Goal: Task Accomplishment & Management: Complete application form

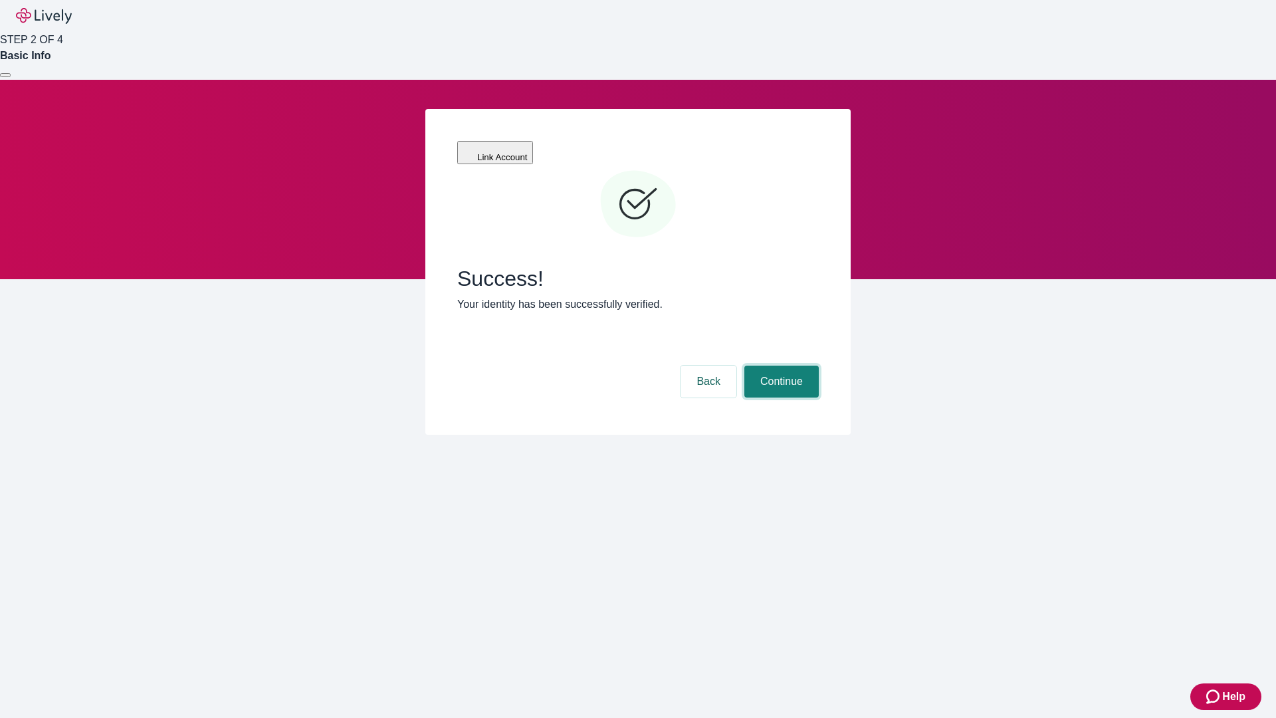
click at [780, 366] on button "Continue" at bounding box center [782, 382] width 74 height 32
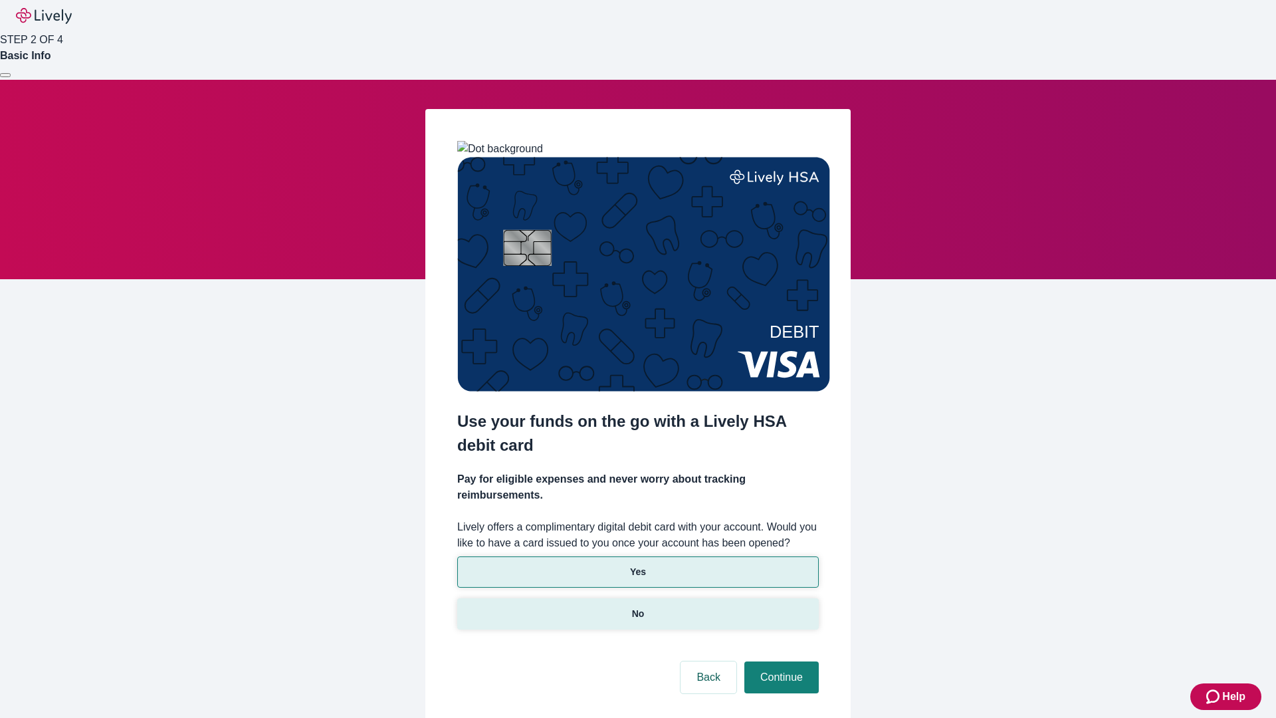
click at [638, 607] on p "No" at bounding box center [638, 614] width 13 height 14
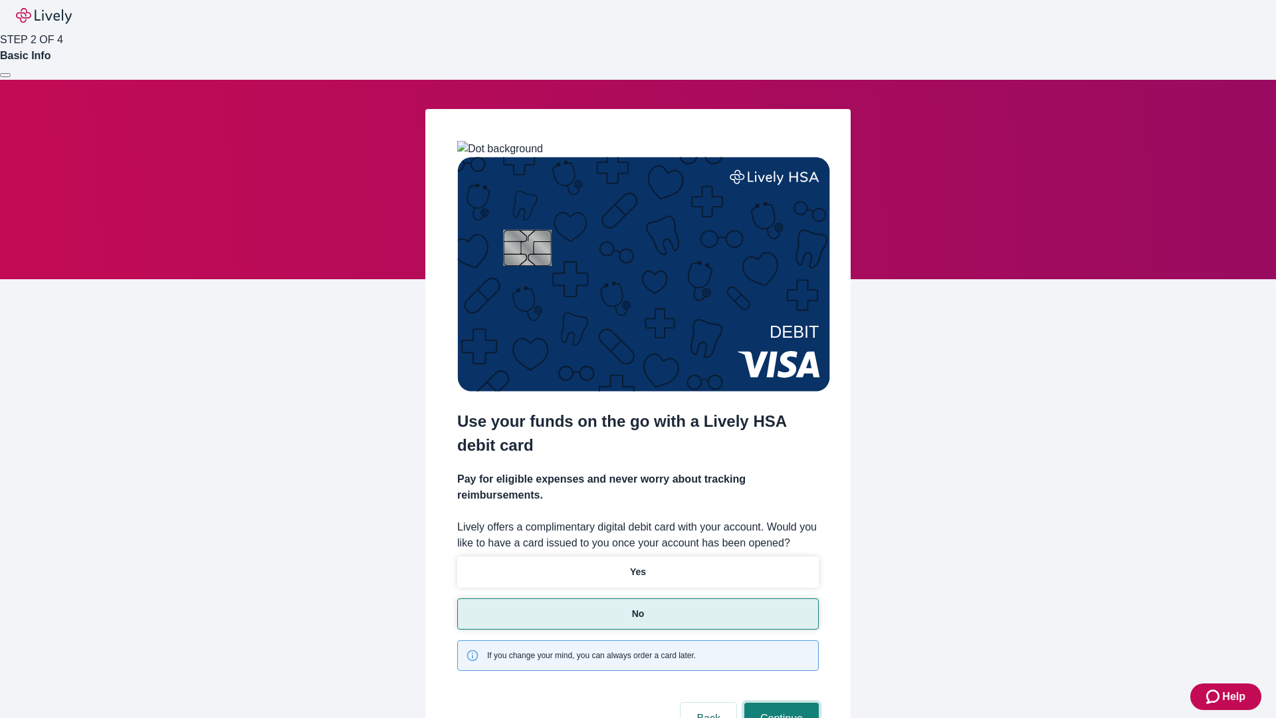
click at [780, 703] on button "Continue" at bounding box center [782, 719] width 74 height 32
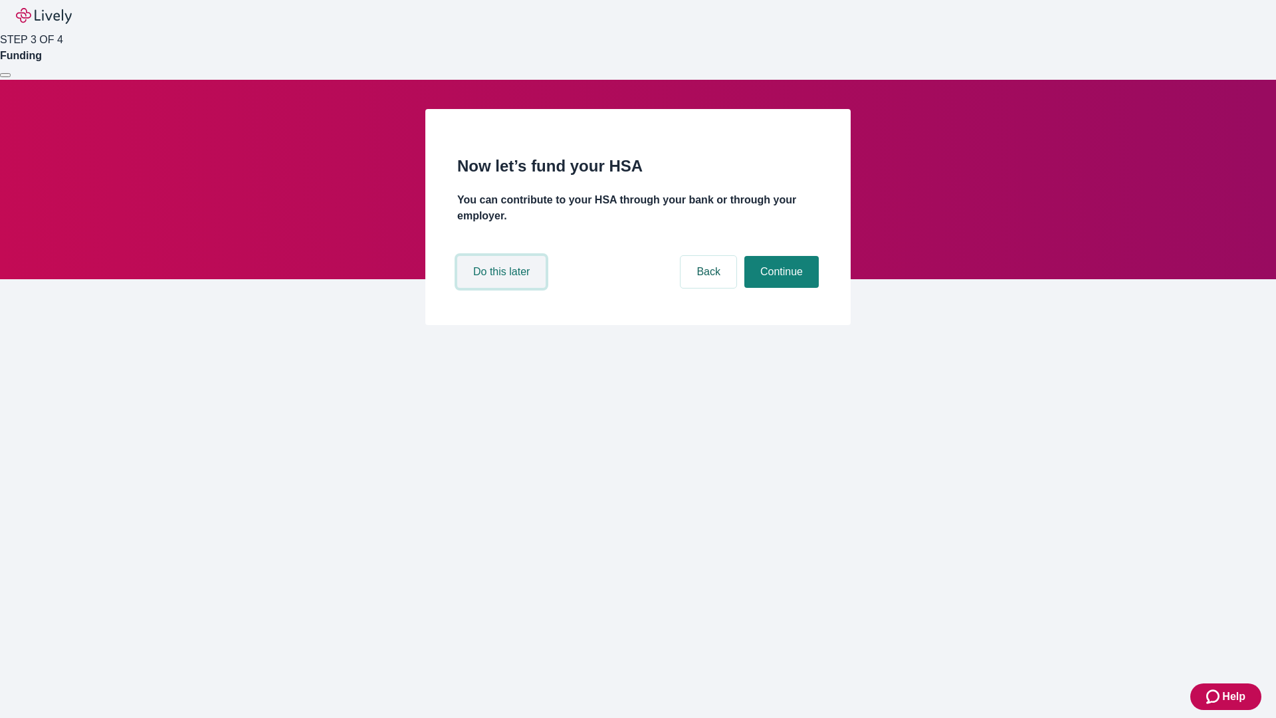
click at [503, 288] on button "Do this later" at bounding box center [501, 272] width 88 height 32
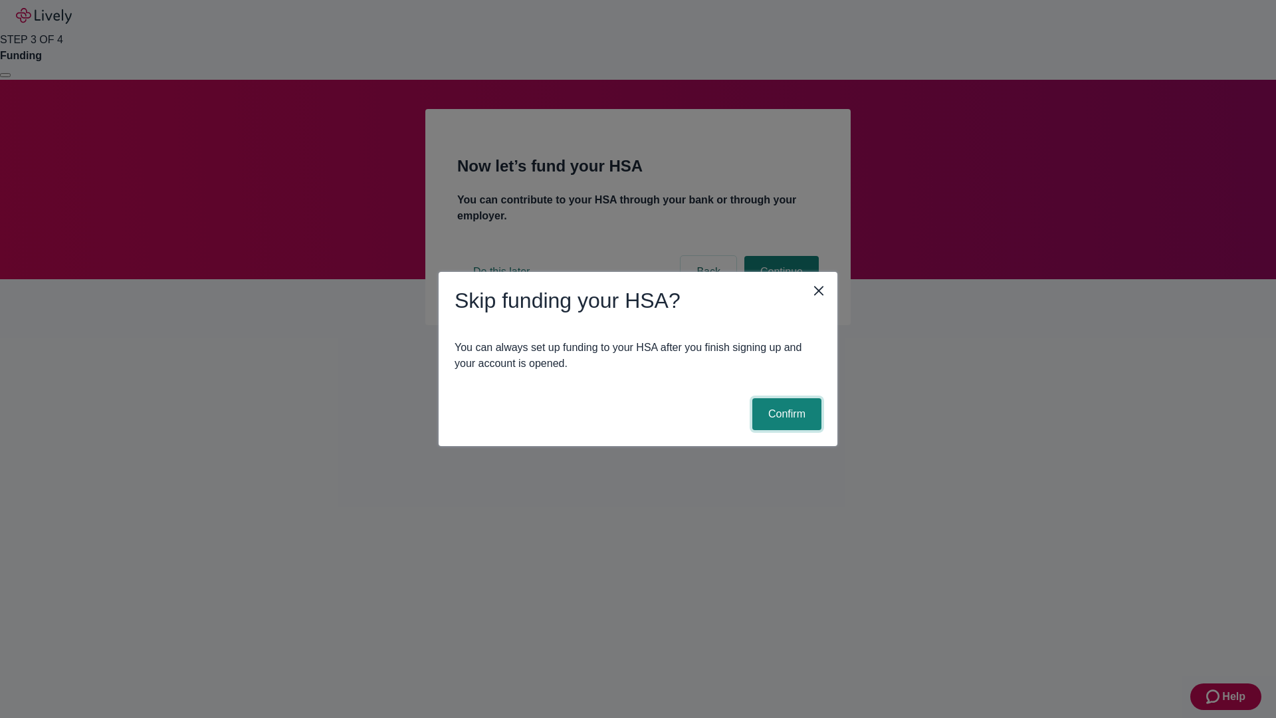
click at [785, 414] on button "Confirm" at bounding box center [787, 414] width 69 height 32
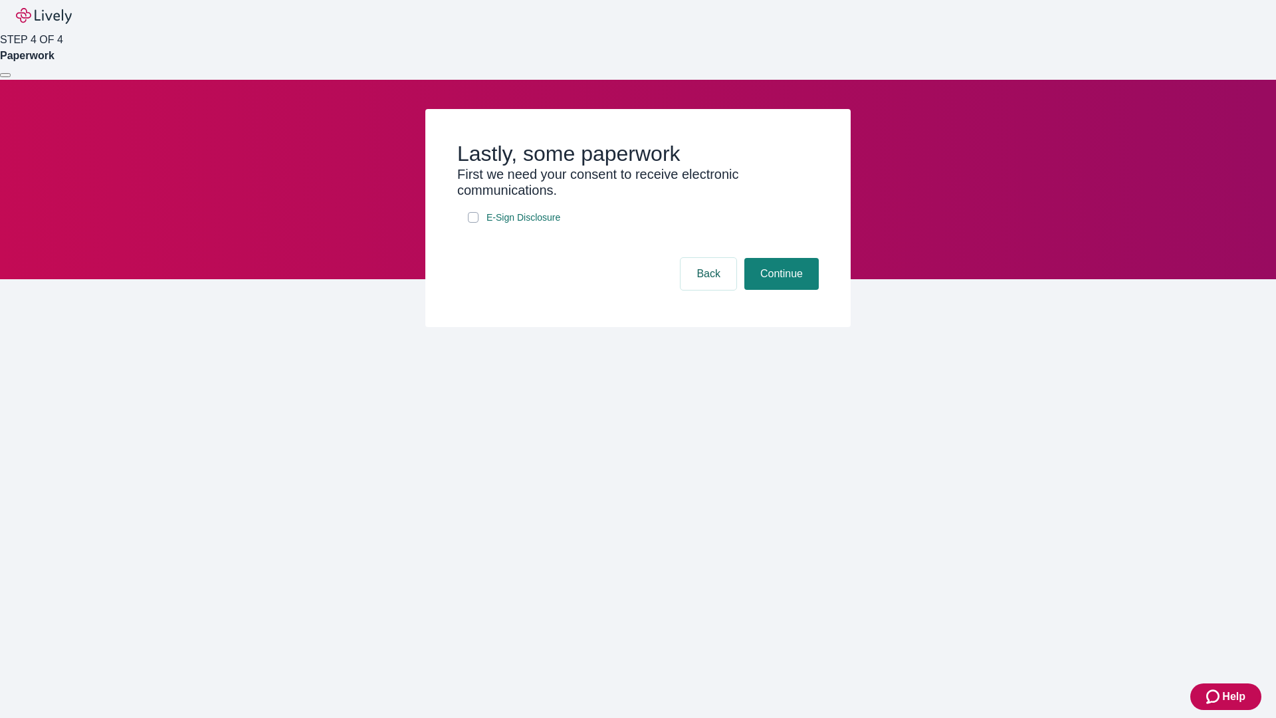
click at [473, 223] on input "E-Sign Disclosure" at bounding box center [473, 217] width 11 height 11
checkbox input "true"
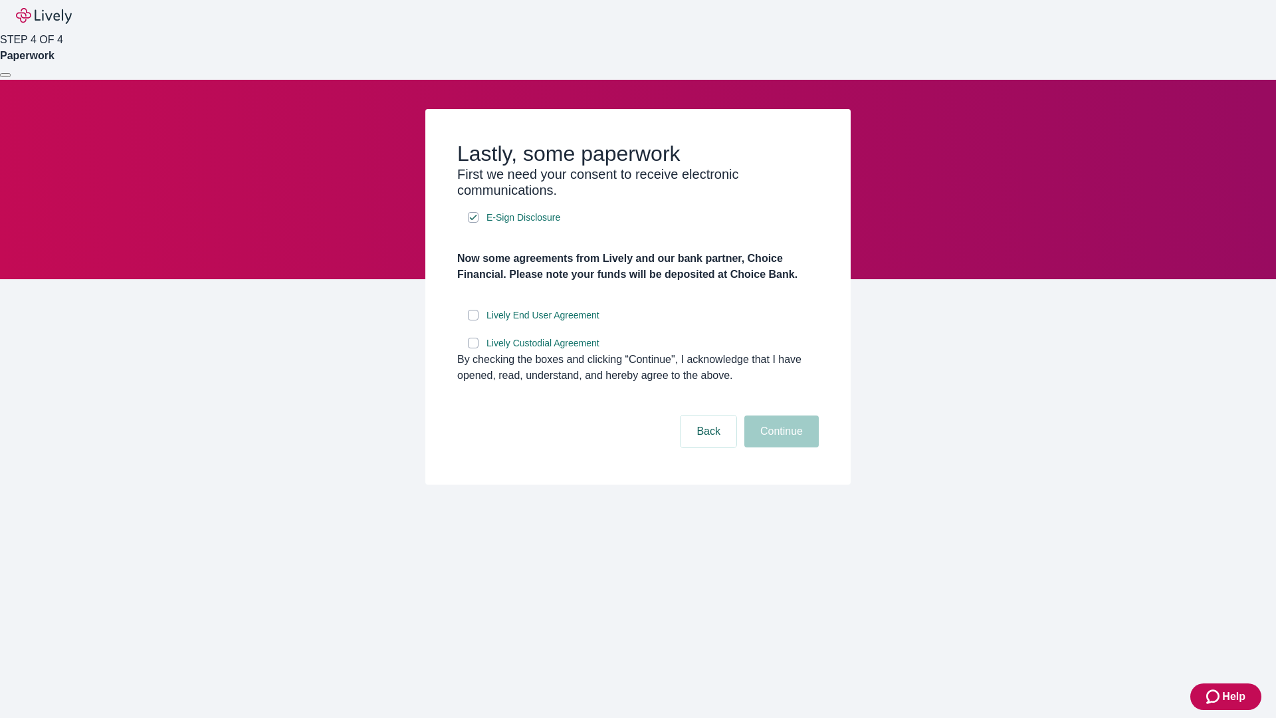
click at [473, 320] on input "Lively End User Agreement" at bounding box center [473, 315] width 11 height 11
checkbox input "true"
click at [473, 348] on input "Lively Custodial Agreement" at bounding box center [473, 343] width 11 height 11
checkbox input "true"
click at [780, 447] on button "Continue" at bounding box center [782, 431] width 74 height 32
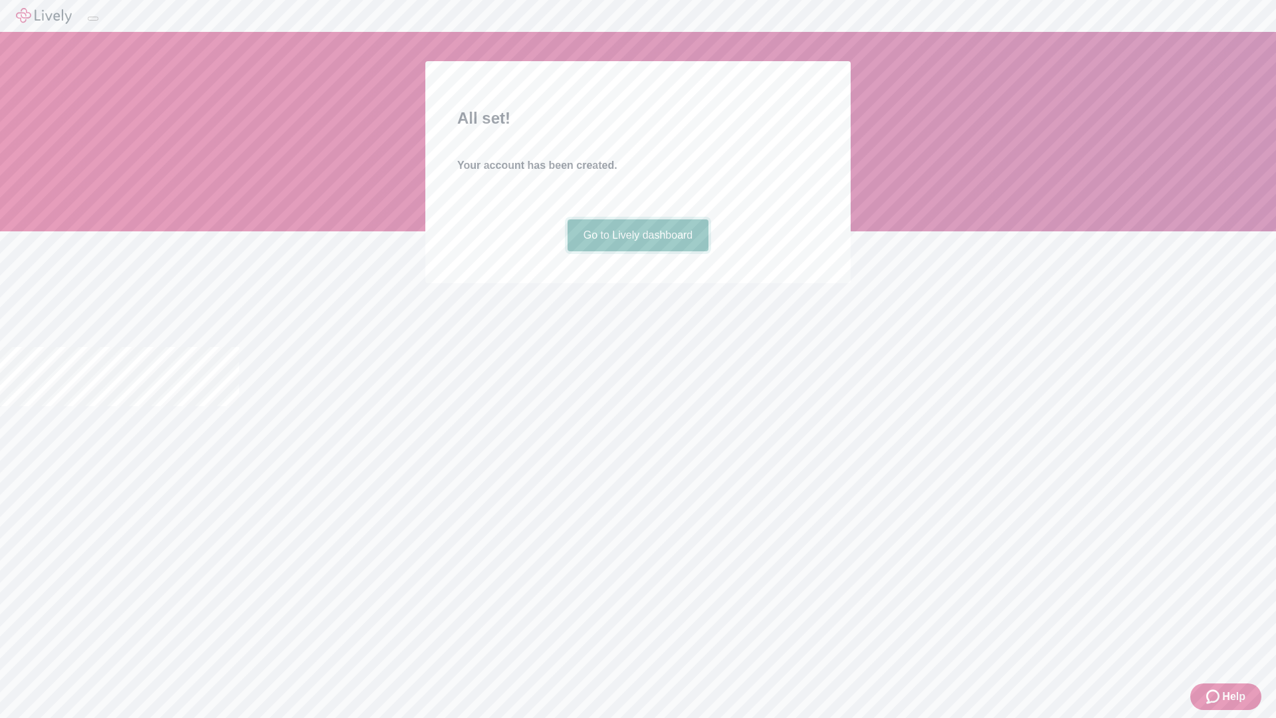
click at [638, 251] on link "Go to Lively dashboard" at bounding box center [639, 235] width 142 height 32
